Goal: Task Accomplishment & Management: Use online tool/utility

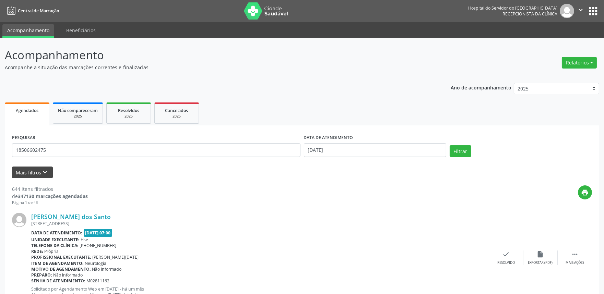
type input "18506602475"
click at [29, 171] on button "Mais filtros keyboard_arrow_down" at bounding box center [32, 173] width 41 height 12
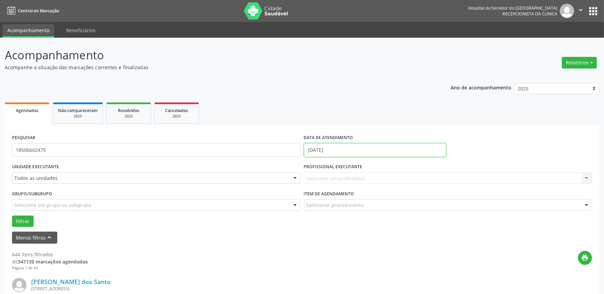
click at [336, 146] on input "[DATE]" at bounding box center [375, 150] width 142 height 14
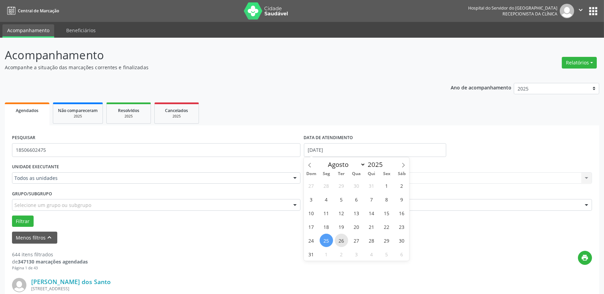
click at [340, 238] on span "26" at bounding box center [341, 240] width 13 height 13
type input "[DATE]"
click at [340, 238] on span "26" at bounding box center [341, 240] width 13 height 13
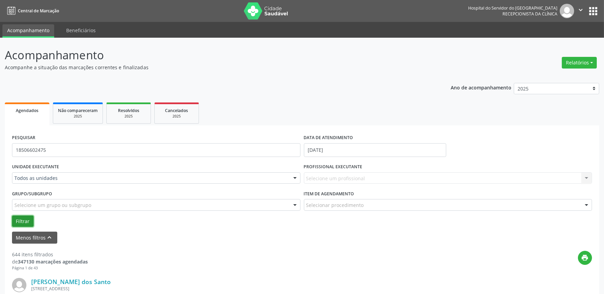
click at [25, 223] on button "Filtrar" at bounding box center [23, 222] width 22 height 12
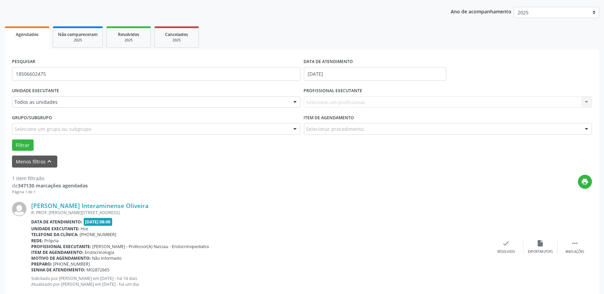
scroll to position [93, 0]
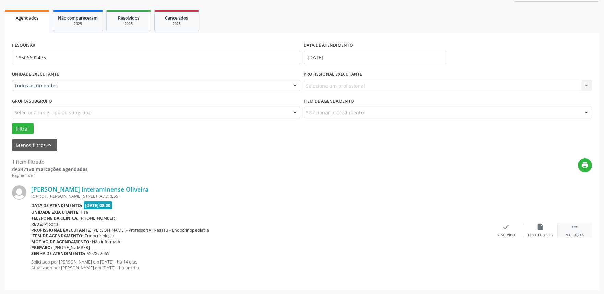
click at [567, 229] on div " Mais ações" at bounding box center [575, 230] width 34 height 15
click at [474, 230] on icon "print" at bounding box center [472, 227] width 8 height 8
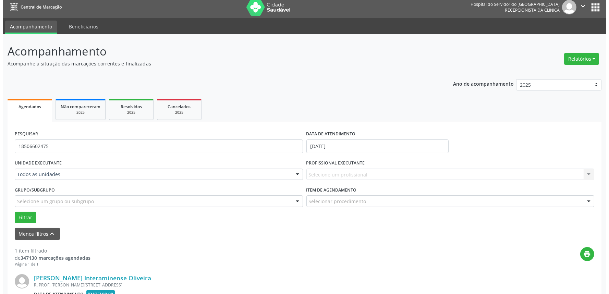
scroll to position [0, 0]
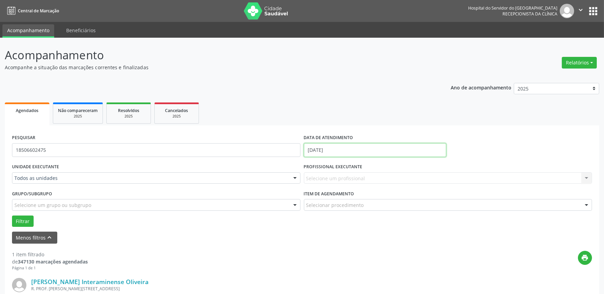
click at [351, 153] on input "[DATE]" at bounding box center [375, 150] width 142 height 14
click at [337, 114] on ul "Agendados Não compareceram 2025 Resolvidos 2025 Cancelados 2025" at bounding box center [302, 113] width 594 height 25
click at [350, 176] on div "Selecione um profissional Nenhum resultado encontrado para: " " Não há nenhuma …" at bounding box center [448, 178] width 288 height 12
click at [343, 176] on div "Selecione um profissional Nenhum resultado encontrado para: " " Não há nenhuma …" at bounding box center [448, 178] width 288 height 12
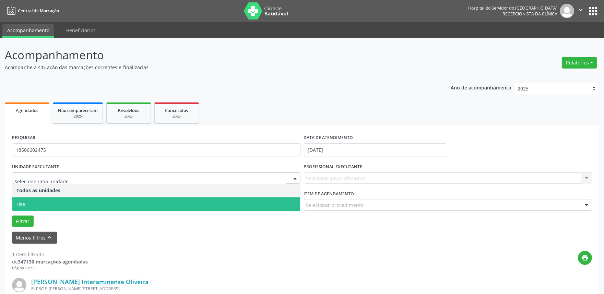
click at [169, 202] on span "Hse" at bounding box center [156, 205] width 288 height 14
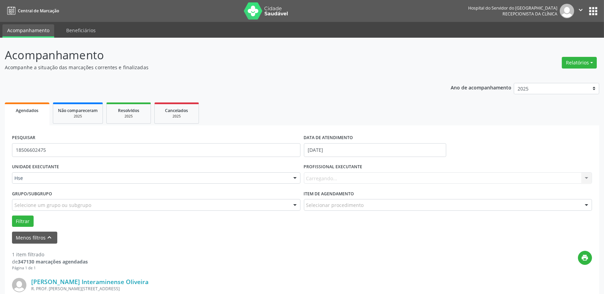
click at [362, 178] on div "Carregando... Nenhum resultado encontrado para: " " Não há nenhuma opção para s…" at bounding box center [448, 178] width 288 height 12
click at [569, 61] on button "Relatórios" at bounding box center [579, 63] width 35 height 12
click at [557, 77] on link "Agendamentos" at bounding box center [560, 77] width 74 height 10
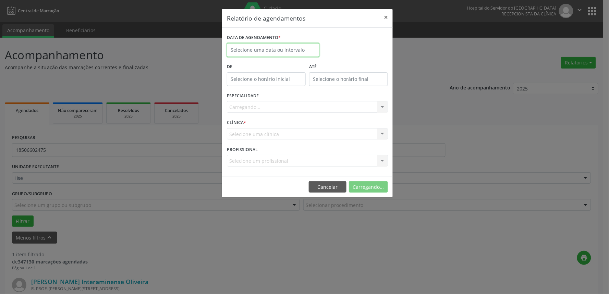
click at [282, 50] on input "text" at bounding box center [273, 50] width 93 height 14
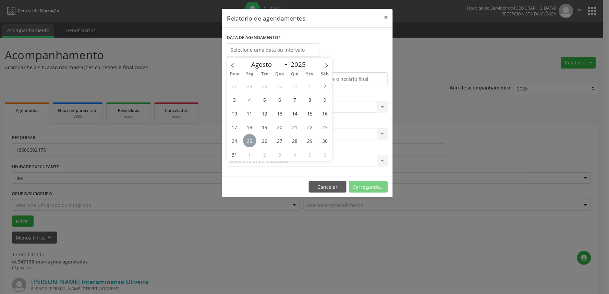
click at [252, 142] on span "25" at bounding box center [249, 140] width 13 height 13
type input "[DATE]"
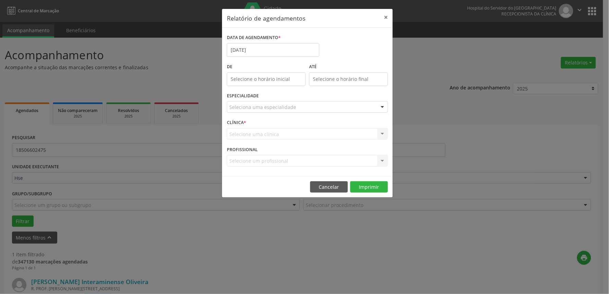
click at [382, 106] on div at bounding box center [383, 107] width 10 height 12
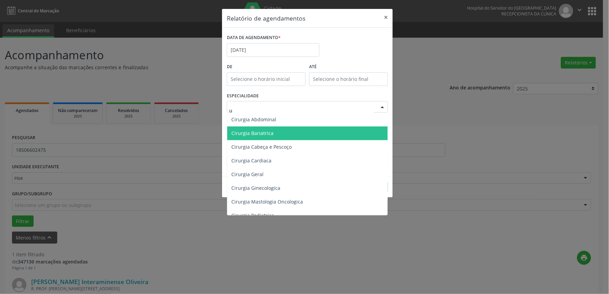
type input "ur"
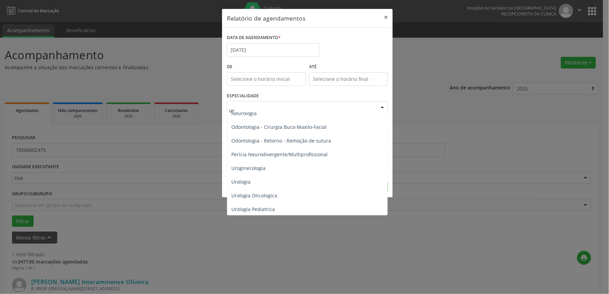
scroll to position [240, 0]
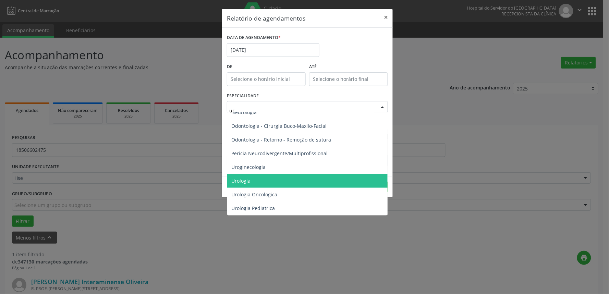
click at [284, 185] on span "Urologia" at bounding box center [307, 181] width 160 height 14
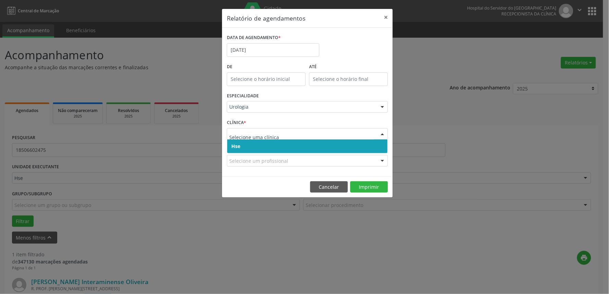
click at [263, 152] on span "Hse" at bounding box center [307, 147] width 160 height 14
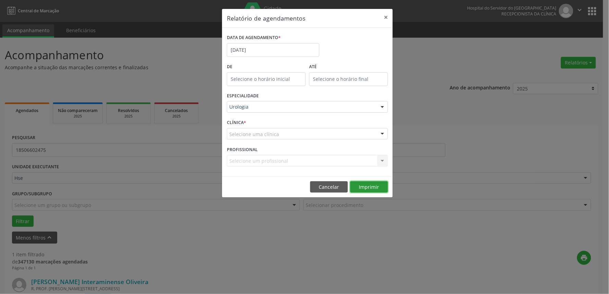
click at [373, 187] on button "Imprimir" at bounding box center [369, 187] width 38 height 12
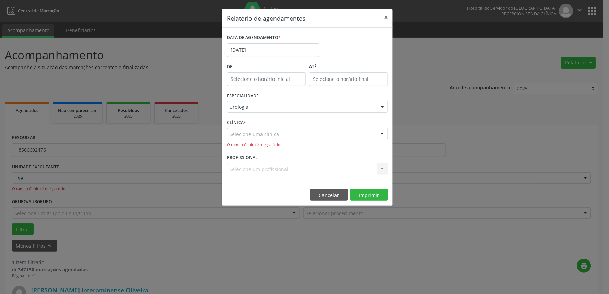
click at [337, 133] on div "Selecione uma clínica" at bounding box center [307, 134] width 161 height 12
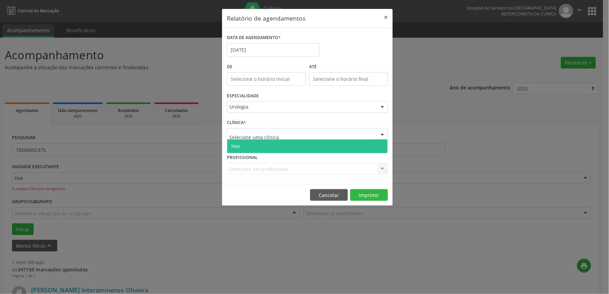
click at [324, 150] on span "Hse" at bounding box center [307, 147] width 160 height 14
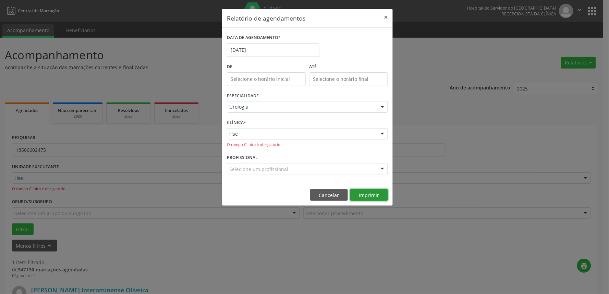
click at [364, 190] on button "Imprimir" at bounding box center [369, 195] width 38 height 12
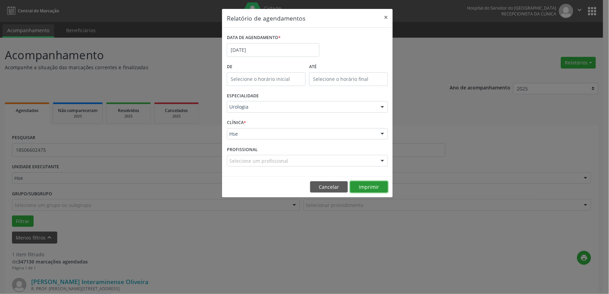
click at [369, 183] on button "Imprimir" at bounding box center [369, 187] width 38 height 12
click at [368, 190] on button "Imprimir" at bounding box center [369, 187] width 38 height 12
